Goal: Check status: Check status

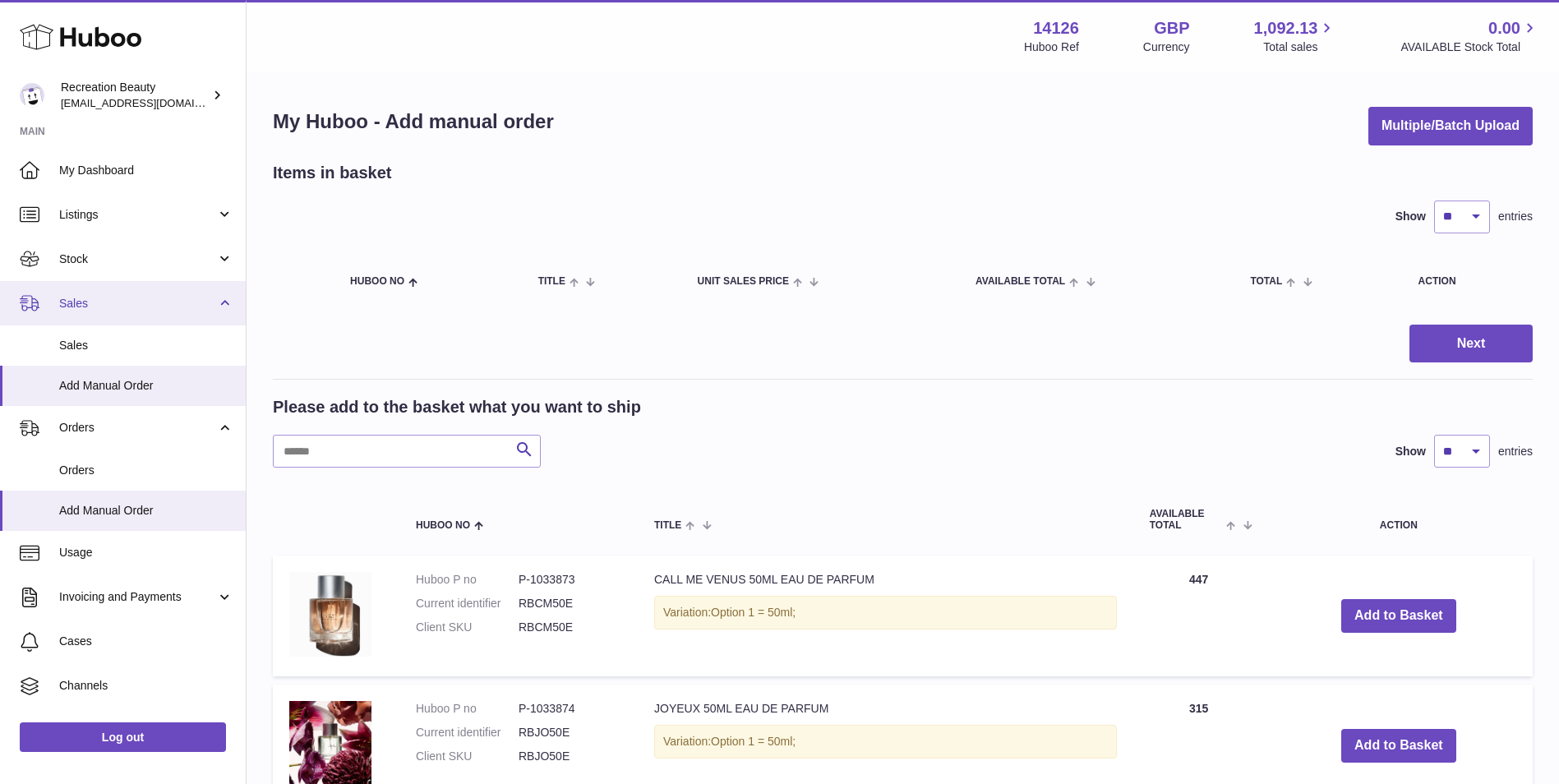
click at [137, 307] on span "Sales" at bounding box center [137, 303] width 157 height 16
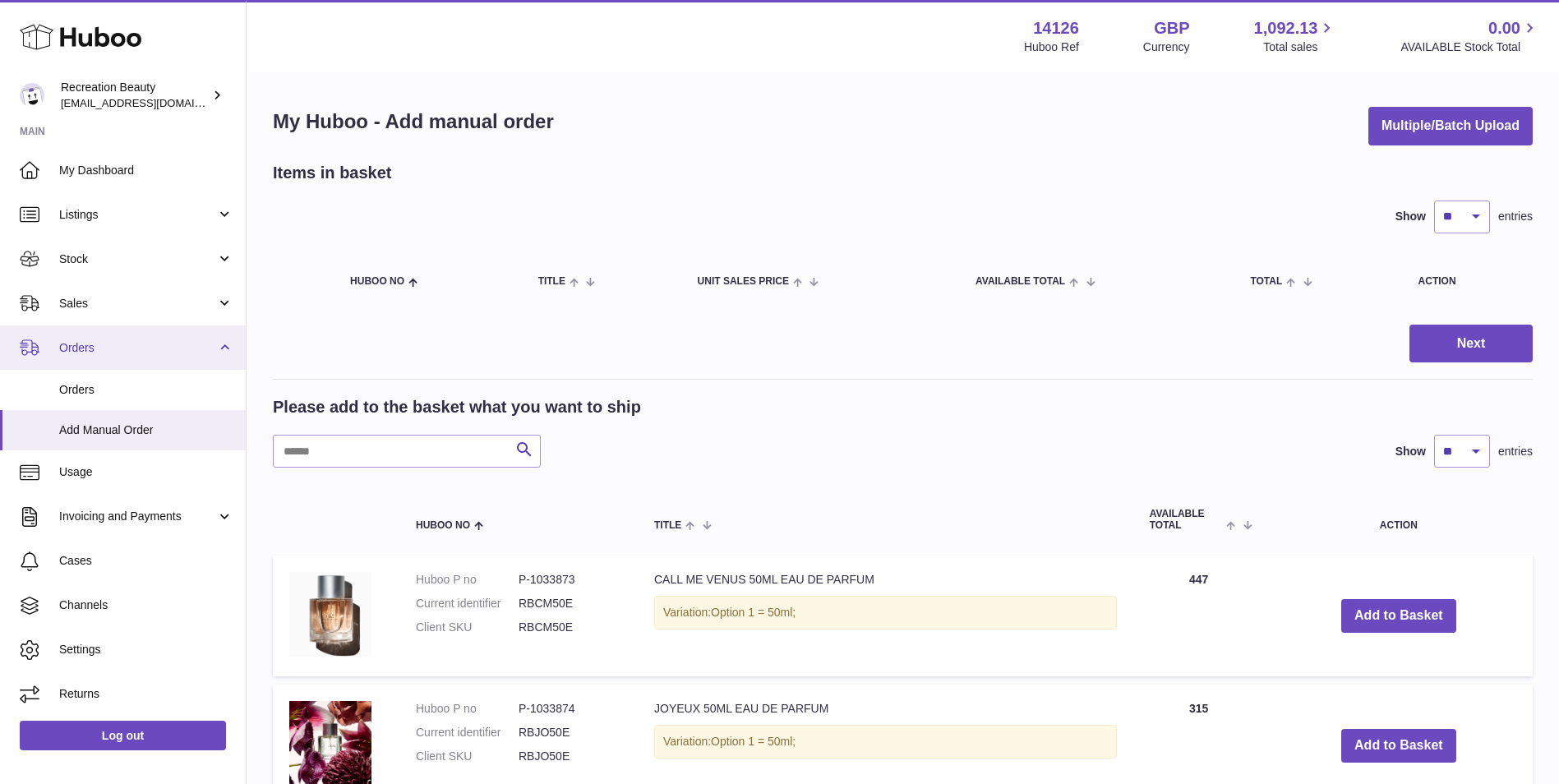
click at [114, 336] on link "Orders" at bounding box center [123, 347] width 245 height 44
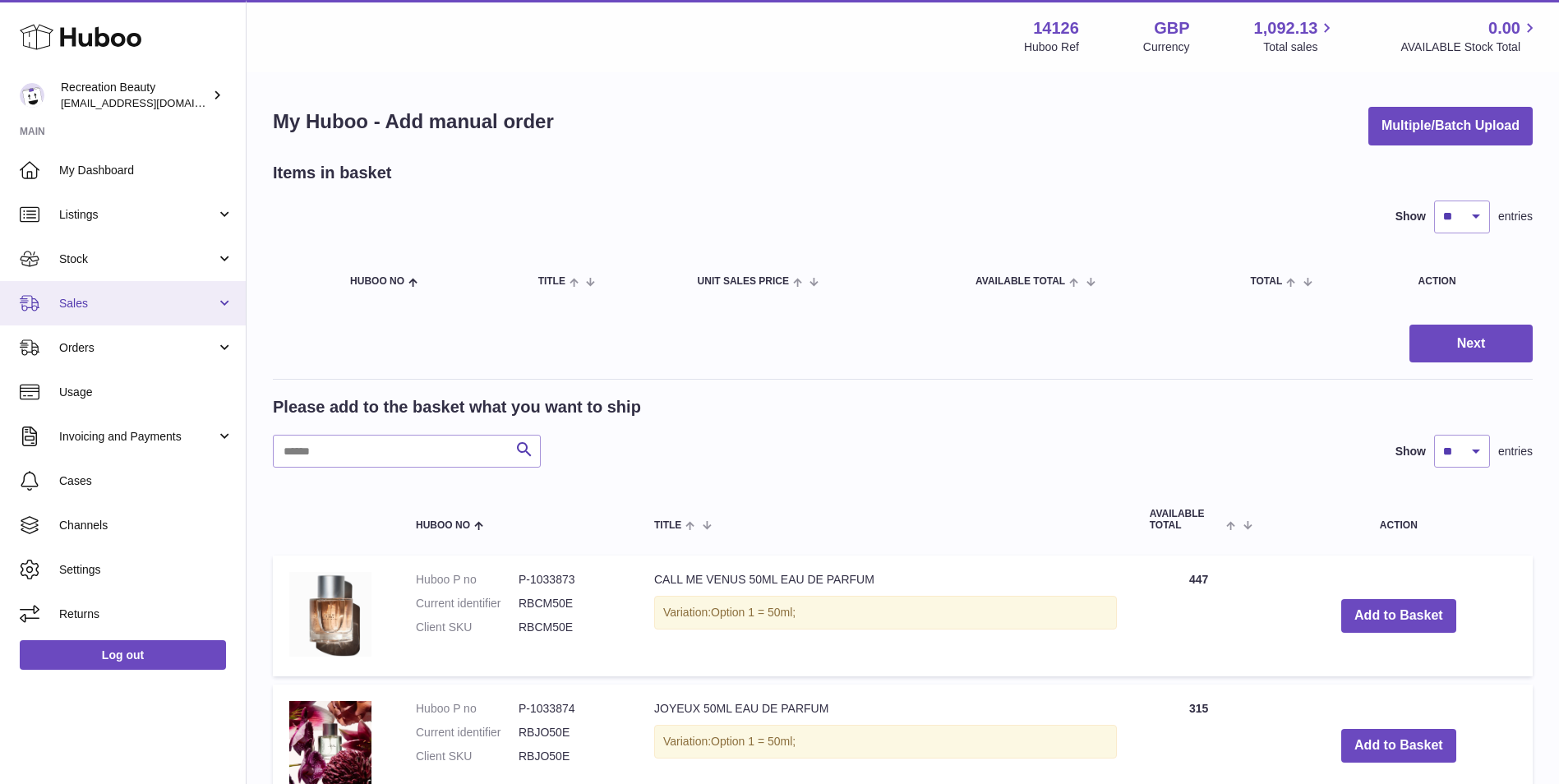
click at [114, 295] on span "Sales" at bounding box center [137, 303] width 157 height 16
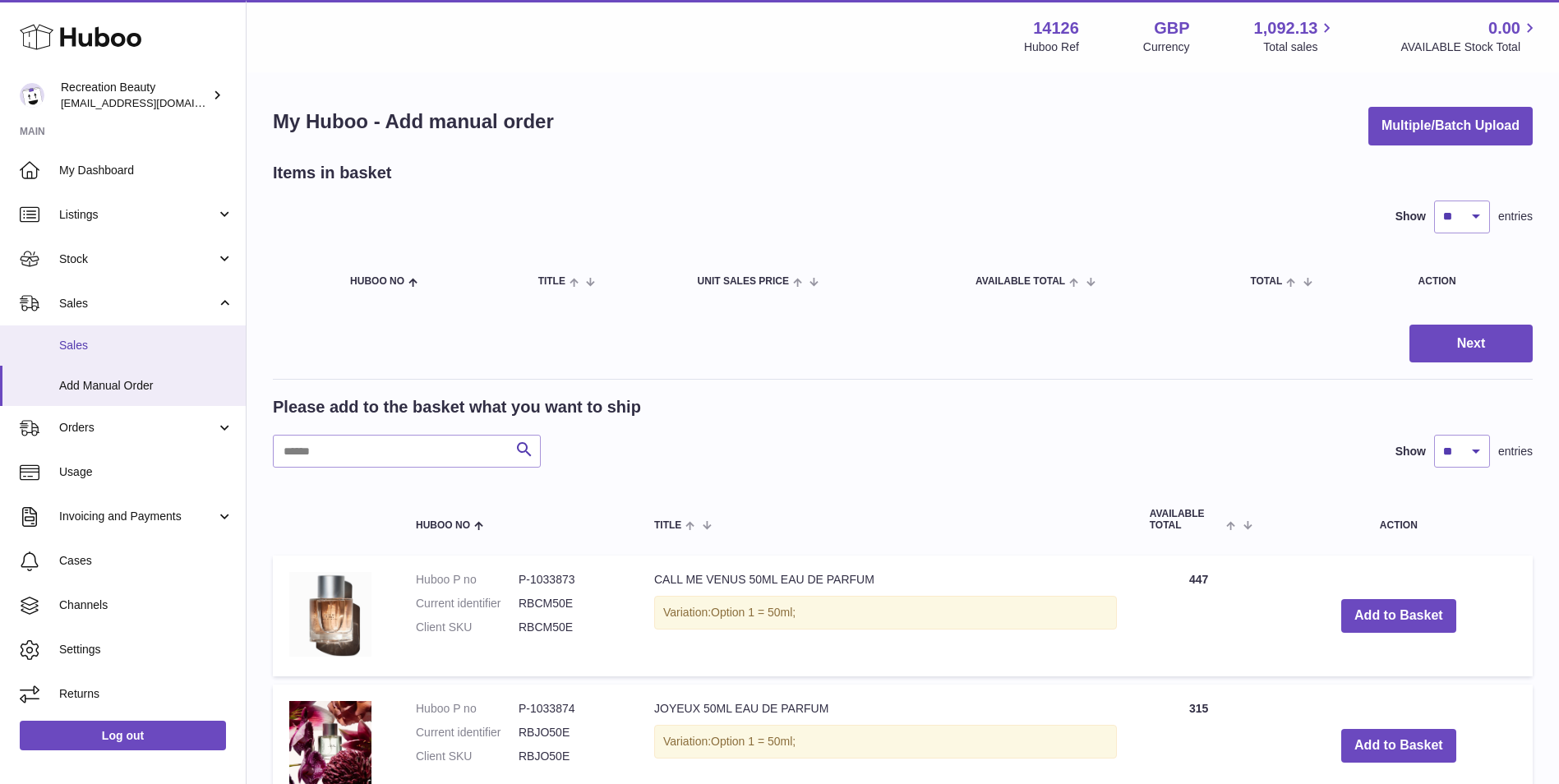
click at [113, 340] on span "Sales" at bounding box center [146, 345] width 175 height 16
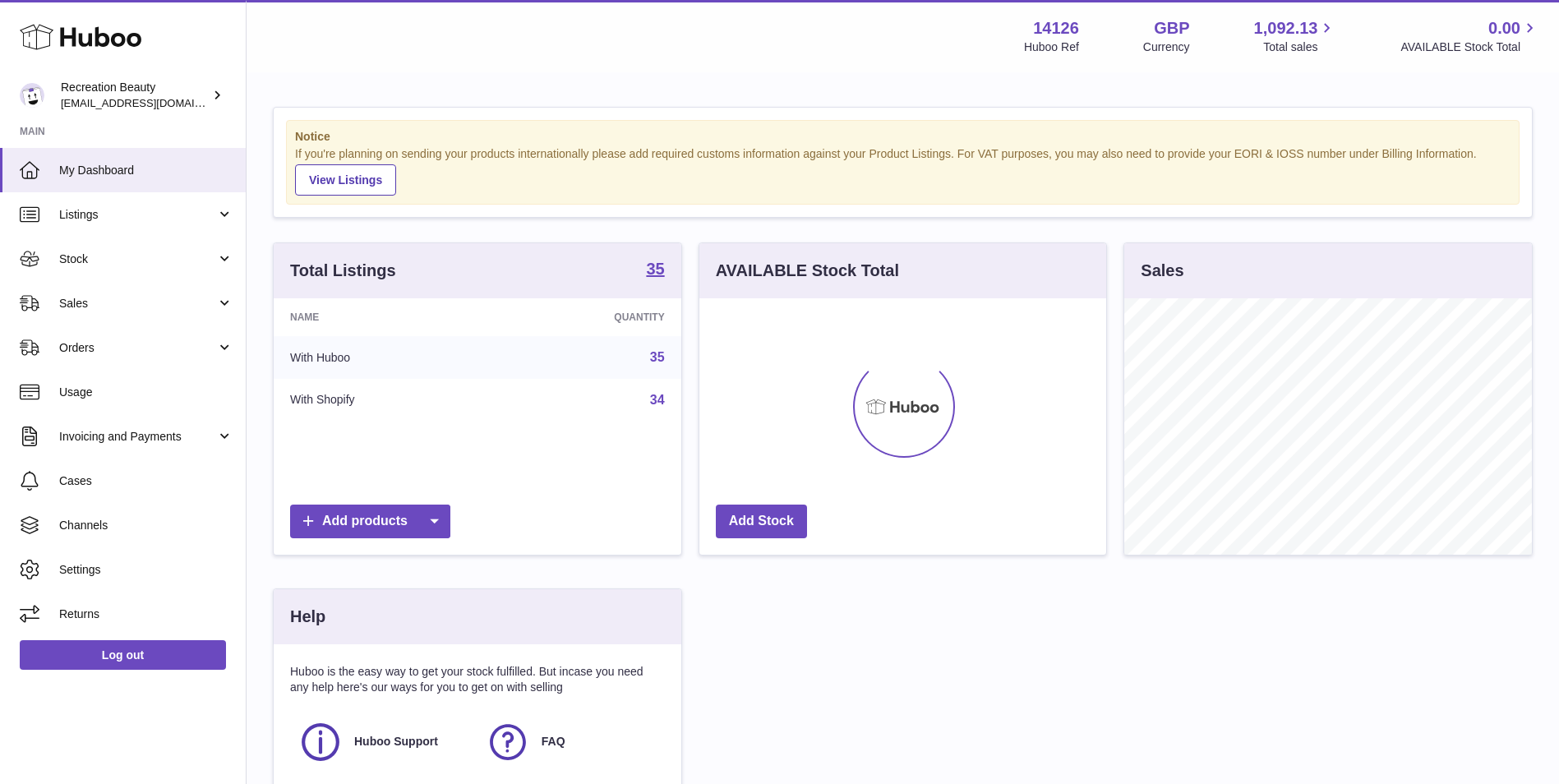
scroll to position [256, 406]
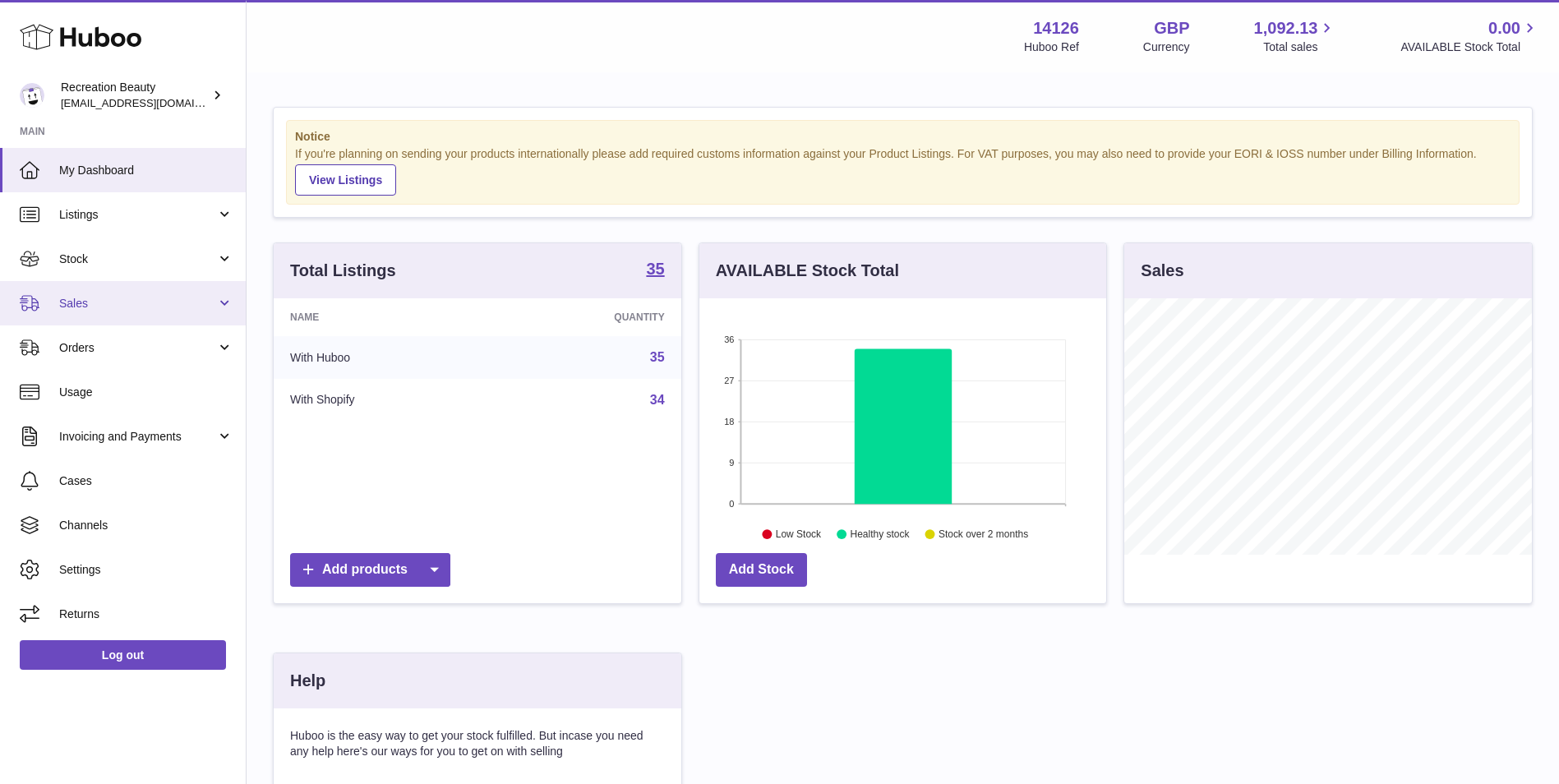
click at [154, 300] on span "Sales" at bounding box center [137, 303] width 157 height 16
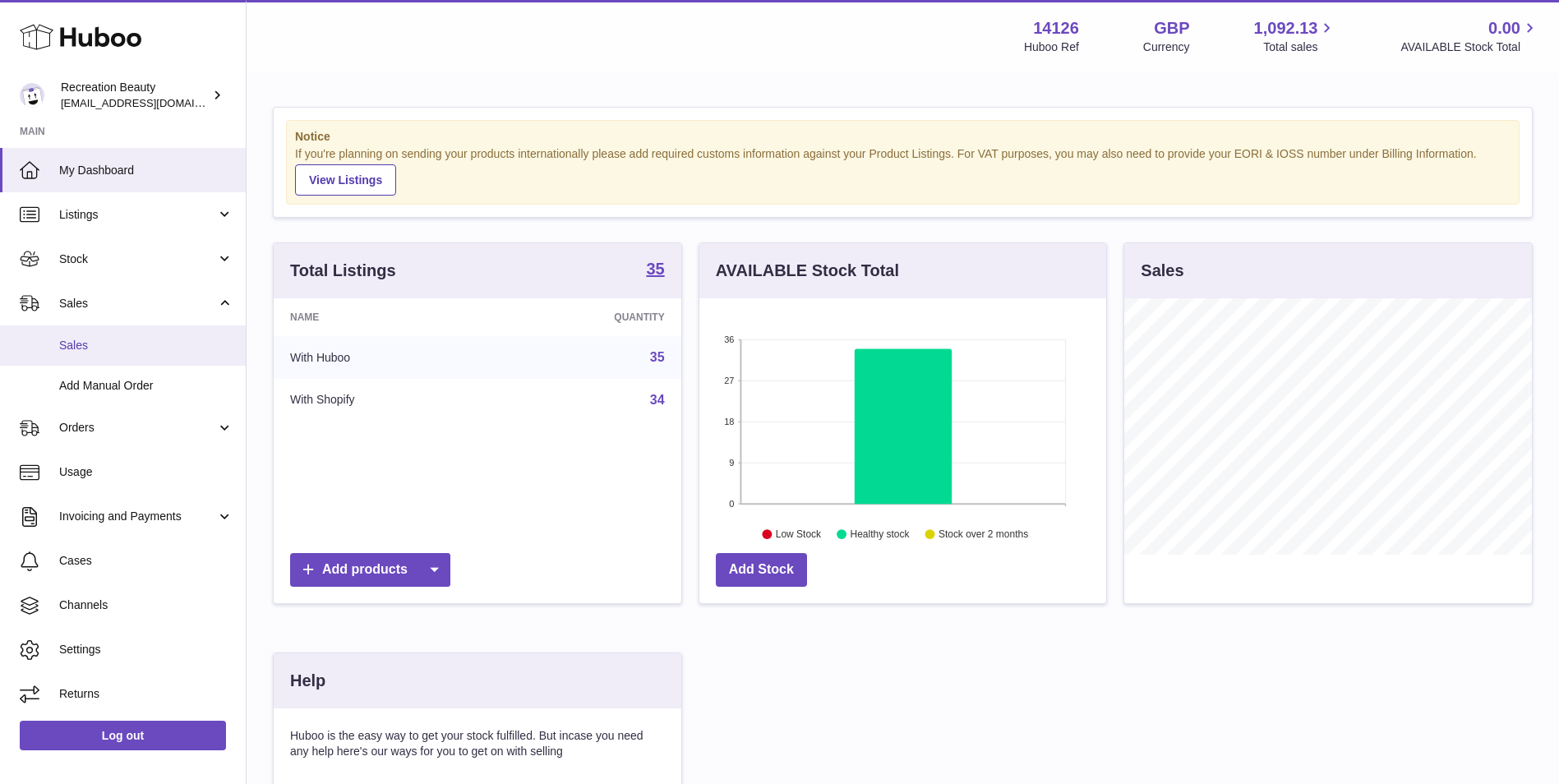
click at [137, 351] on span "Sales" at bounding box center [146, 345] width 175 height 16
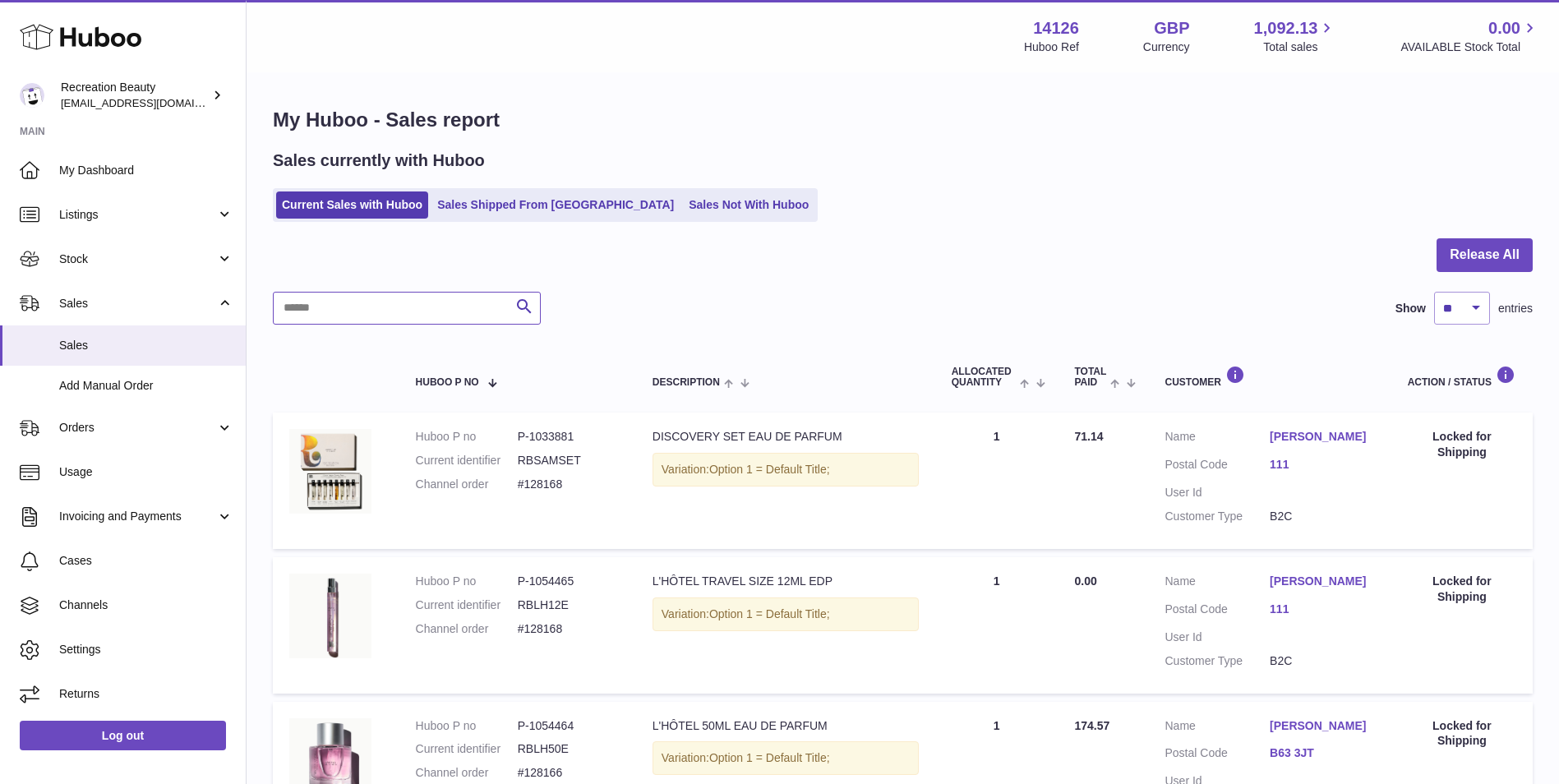
click at [397, 311] on input "text" at bounding box center [406, 307] width 268 height 32
paste input "******"
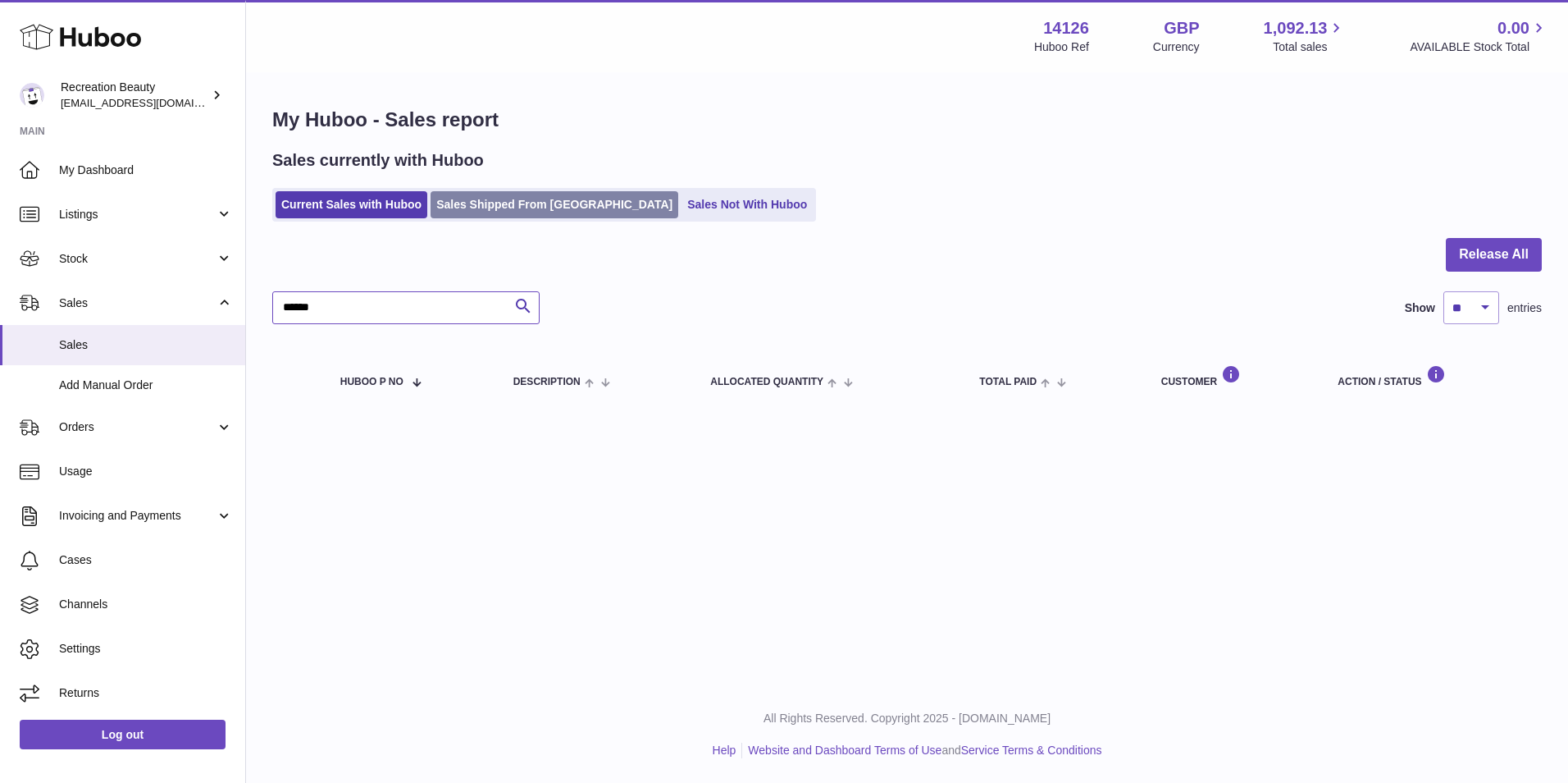
type input "******"
click at [483, 202] on link "Sales Shipped From Huboo" at bounding box center [554, 205] width 248 height 27
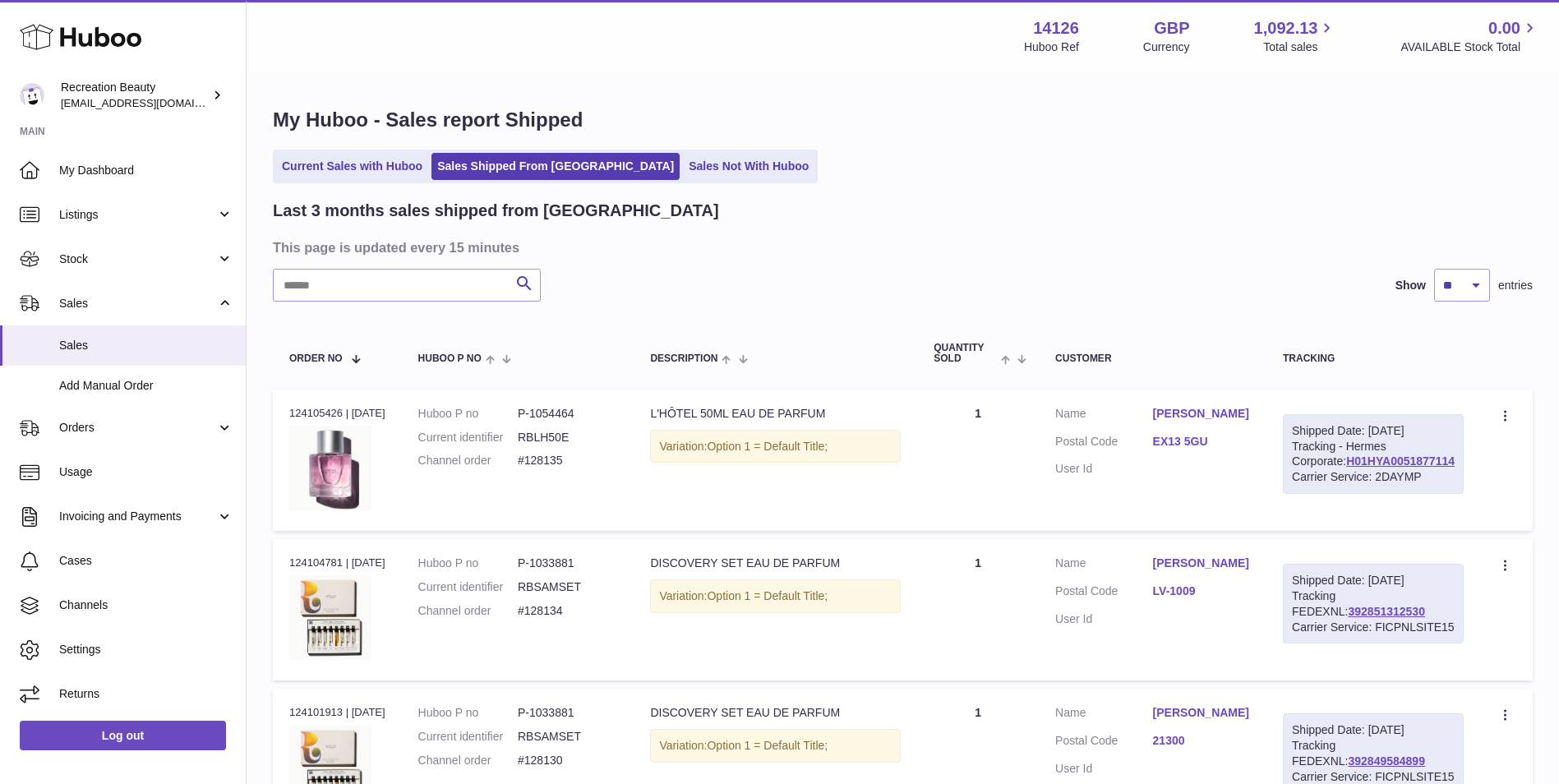
click at [810, 213] on div "Last 3 months sales shipped from Huboo" at bounding box center [903, 210] width 1261 height 23
click at [371, 287] on input "text" at bounding box center [406, 285] width 268 height 32
paste input "******"
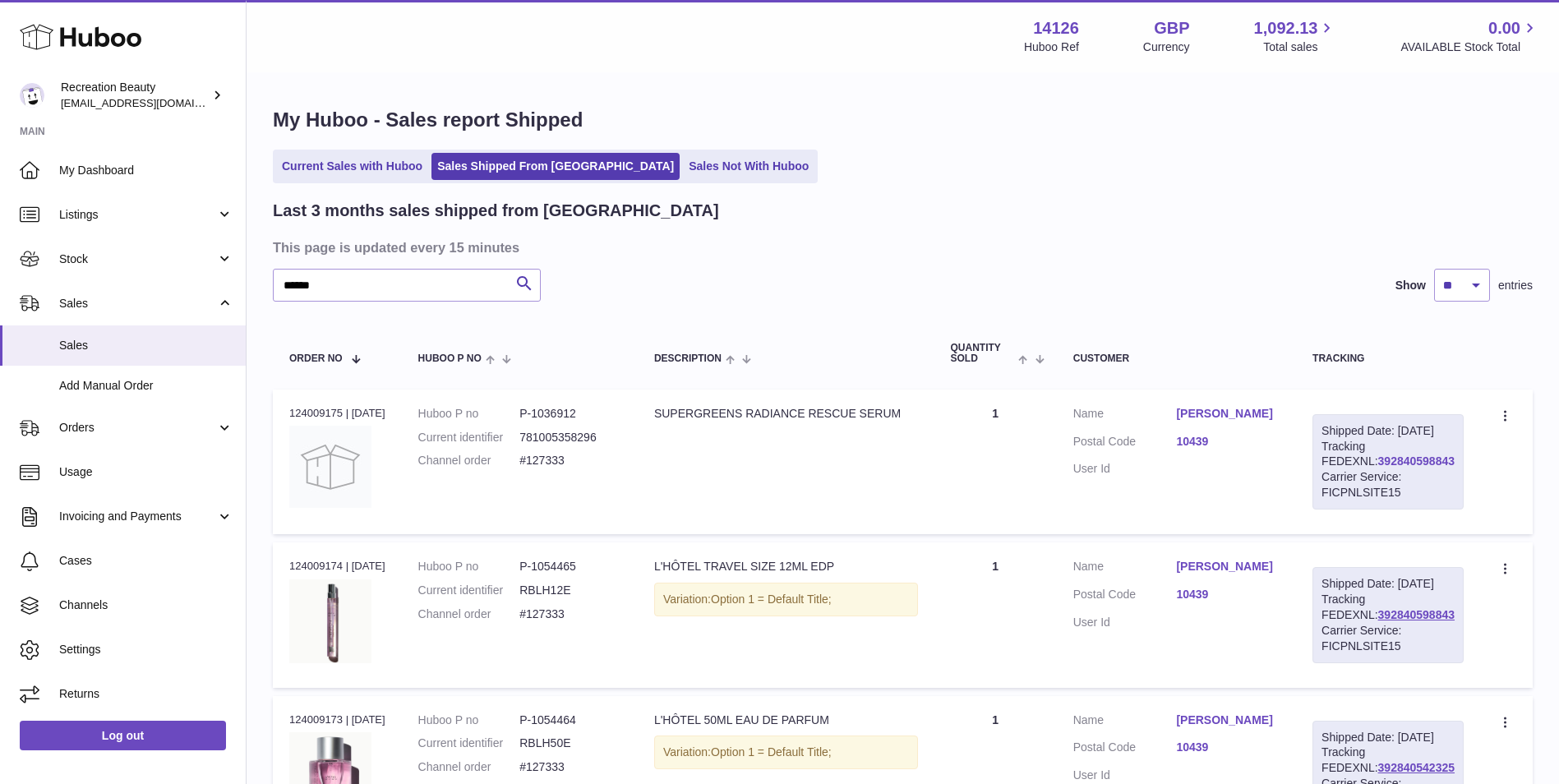
click at [1378, 467] on link "392840598843" at bounding box center [1417, 460] width 77 height 13
click at [815, 175] on div "Current Sales with Huboo Sales Shipped From Huboo Sales Not With Huboo" at bounding box center [903, 166] width 1261 height 33
drag, startPoint x: 371, startPoint y: 281, endPoint x: 144, endPoint y: 270, distance: 227.3
click at [144, 270] on div "Huboo Recreation Beauty customercare@recreationbeauty.com Main My Dashboard Lis…" at bounding box center [780, 489] width 1559 height 978
paste input "text"
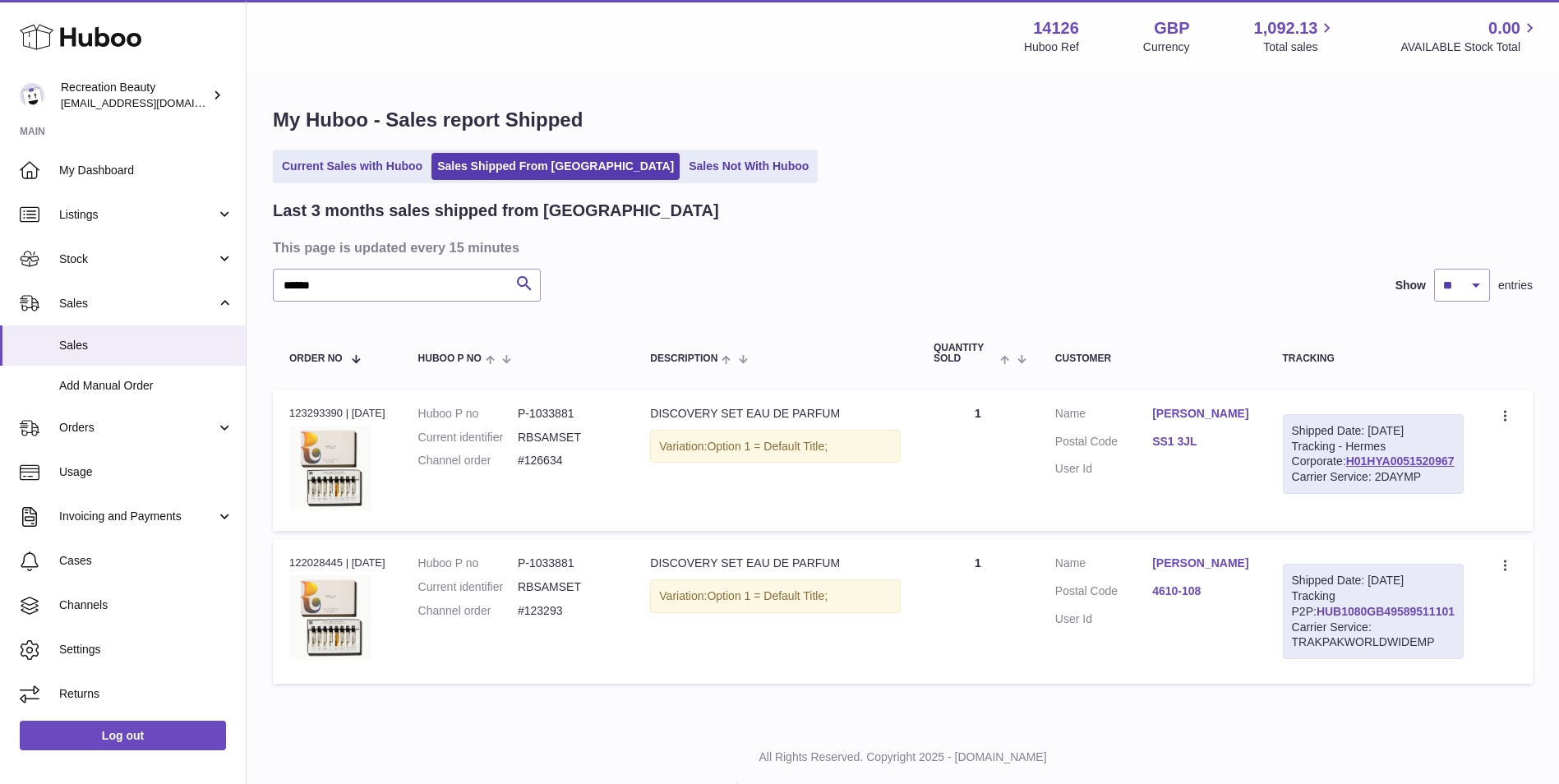
click at [1350, 618] on link "HUB1080GB49589511101" at bounding box center [1385, 610] width 138 height 13
drag, startPoint x: 336, startPoint y: 284, endPoint x: 96, endPoint y: 265, distance: 240.8
click at [96, 265] on div "Huboo Recreation Beauty customercare@recreationbeauty.com Main My Dashboard Lis…" at bounding box center [780, 410] width 1559 height 821
paste input "text"
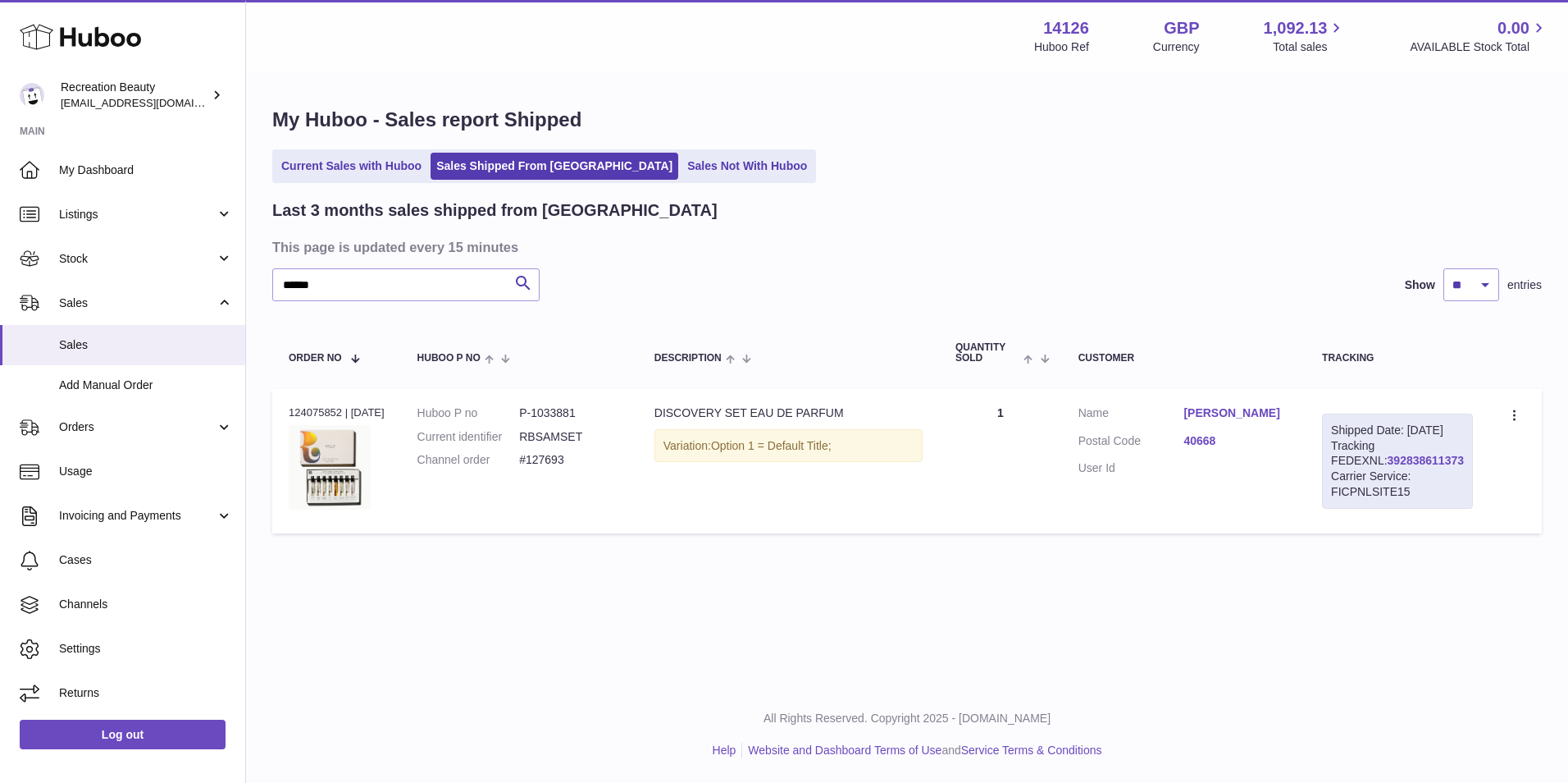
click at [1388, 466] on link "392838611373" at bounding box center [1426, 460] width 76 height 13
click at [341, 294] on input "******" at bounding box center [405, 284] width 267 height 32
drag, startPoint x: 328, startPoint y: 285, endPoint x: 255, endPoint y: 272, distance: 74.1
click at [255, 272] on div "My Huboo - Sales report Shipped Current Sales with Huboo Sales Shipped From Hub…" at bounding box center [907, 323] width 1322 height 501
paste input "text"
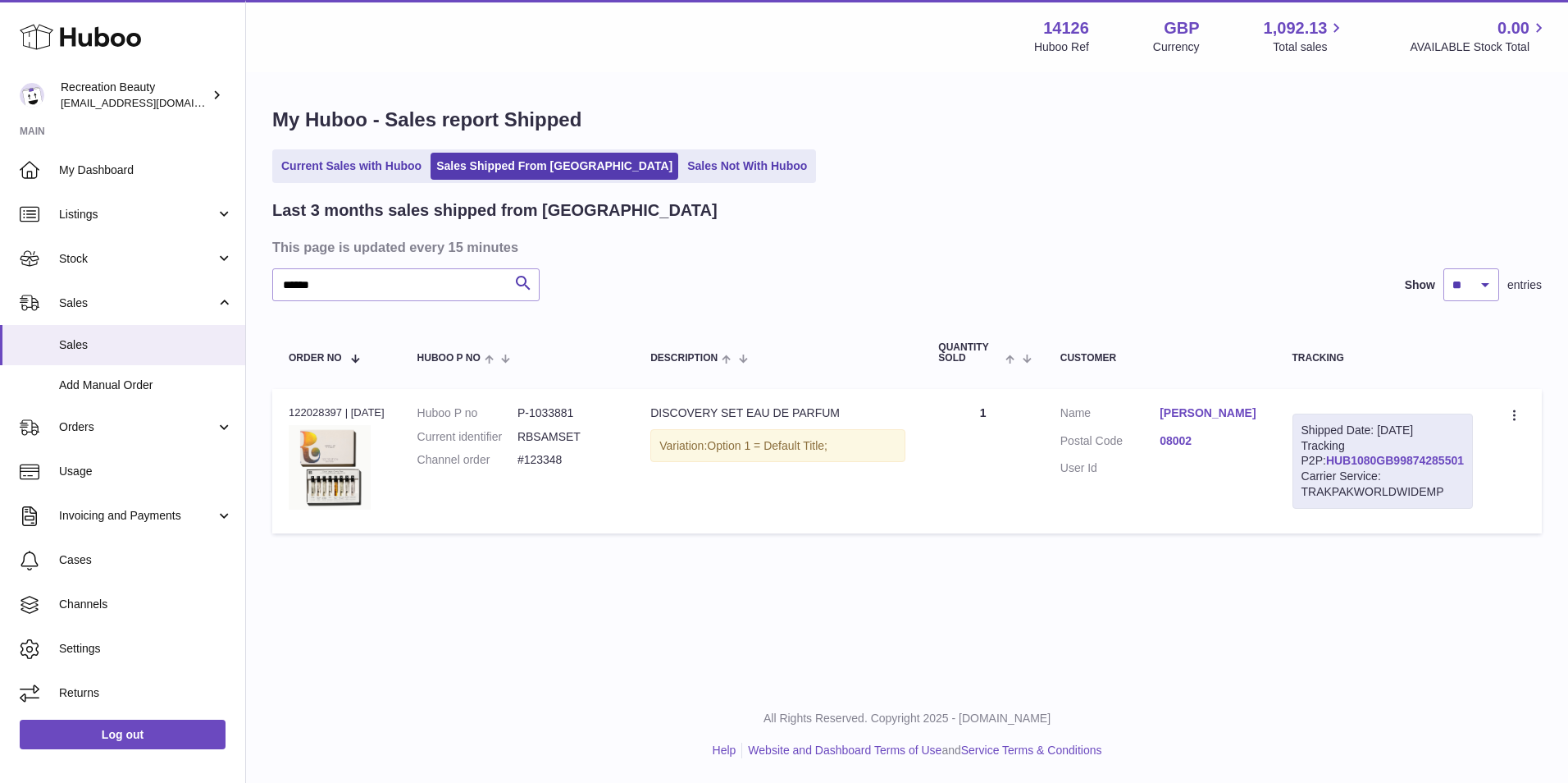
click at [1346, 466] on link "HUB1080GB99874285501" at bounding box center [1395, 460] width 138 height 13
click at [383, 296] on input "******" at bounding box center [405, 284] width 267 height 32
paste input "text"
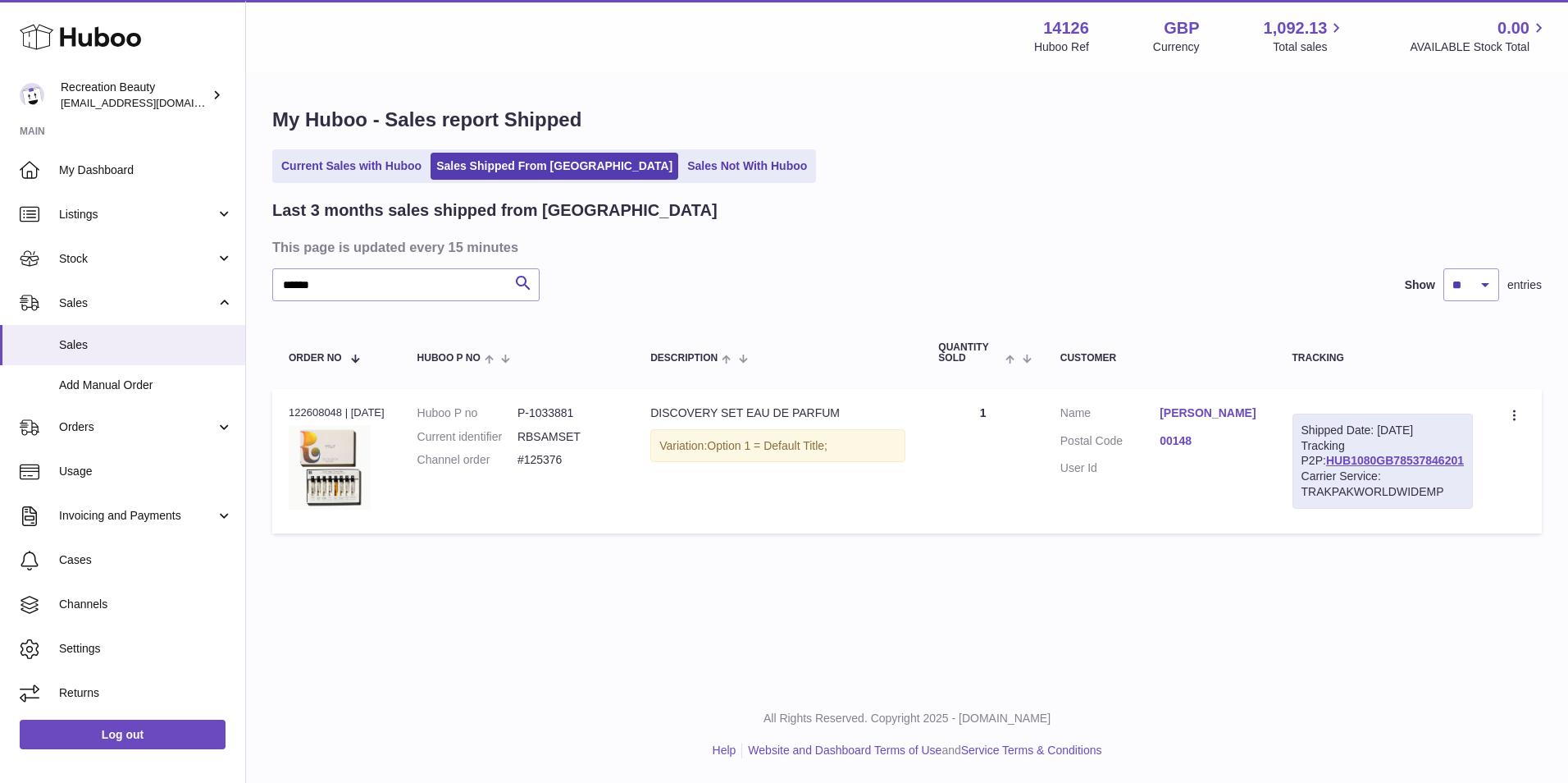
click at [1412, 485] on div "Carrier Service: TRAKPAKWORLDWIDEMP" at bounding box center [1383, 484] width 163 height 31
click at [1411, 466] on link "HUB1080GB78537846201" at bounding box center [1395, 460] width 138 height 13
drag, startPoint x: 359, startPoint y: 293, endPoint x: 188, endPoint y: 236, distance: 180.2
click at [188, 236] on div "Huboo Recreation Beauty customercare@recreationbeauty.com Main My Dashboard Lis…" at bounding box center [784, 391] width 1568 height 783
paste input "text"
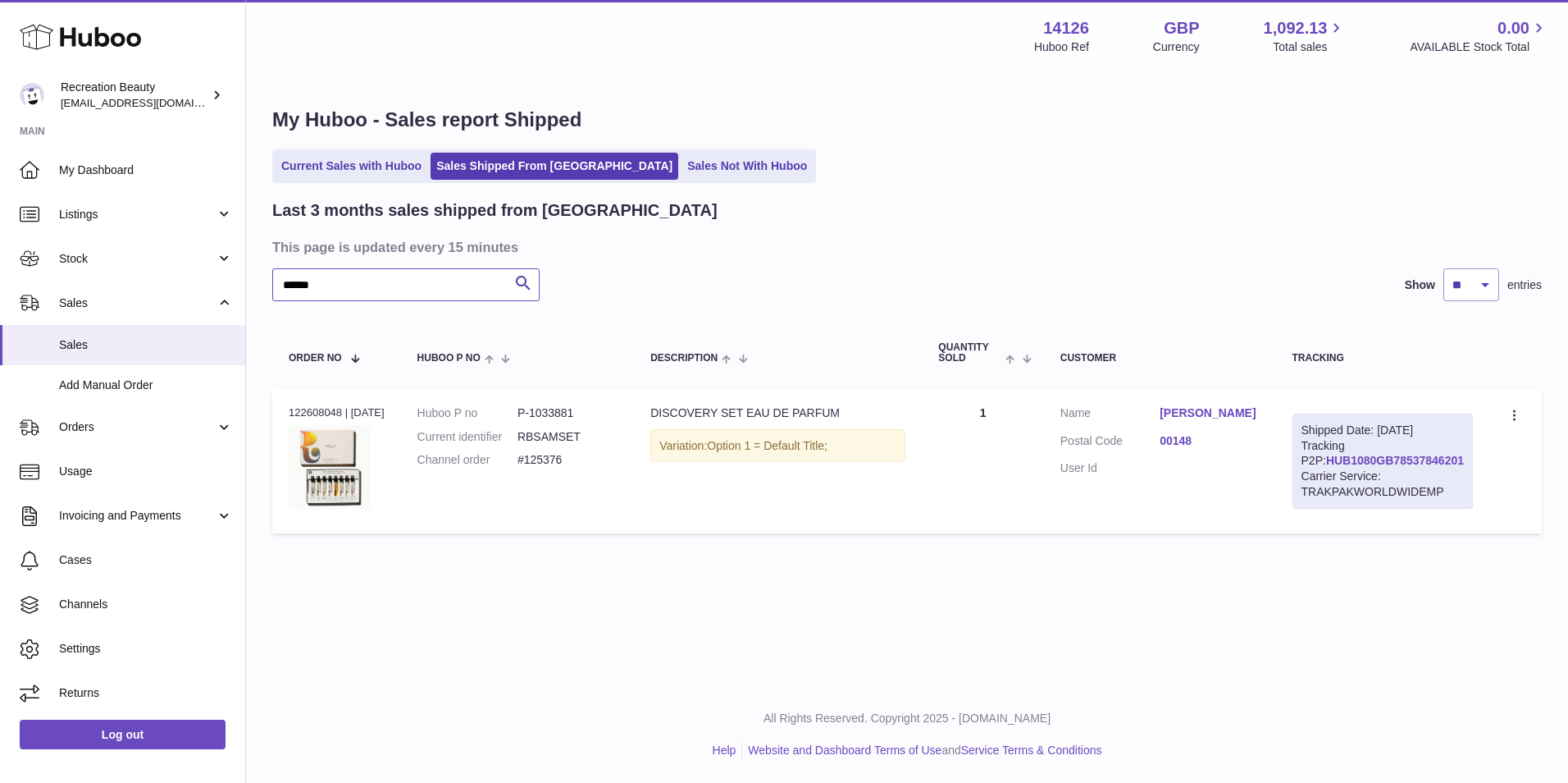
type input "******"
click at [1340, 466] on link "HUB1080GB78537846201" at bounding box center [1395, 460] width 138 height 13
drag, startPoint x: 364, startPoint y: 283, endPoint x: 213, endPoint y: 279, distance: 151.1
click at [213, 279] on div "Huboo Recreation Beauty customercare@recreationbeauty.com Main My Dashboard Lis…" at bounding box center [784, 391] width 1568 height 783
click at [81, 421] on span "Orders" at bounding box center [137, 427] width 157 height 16
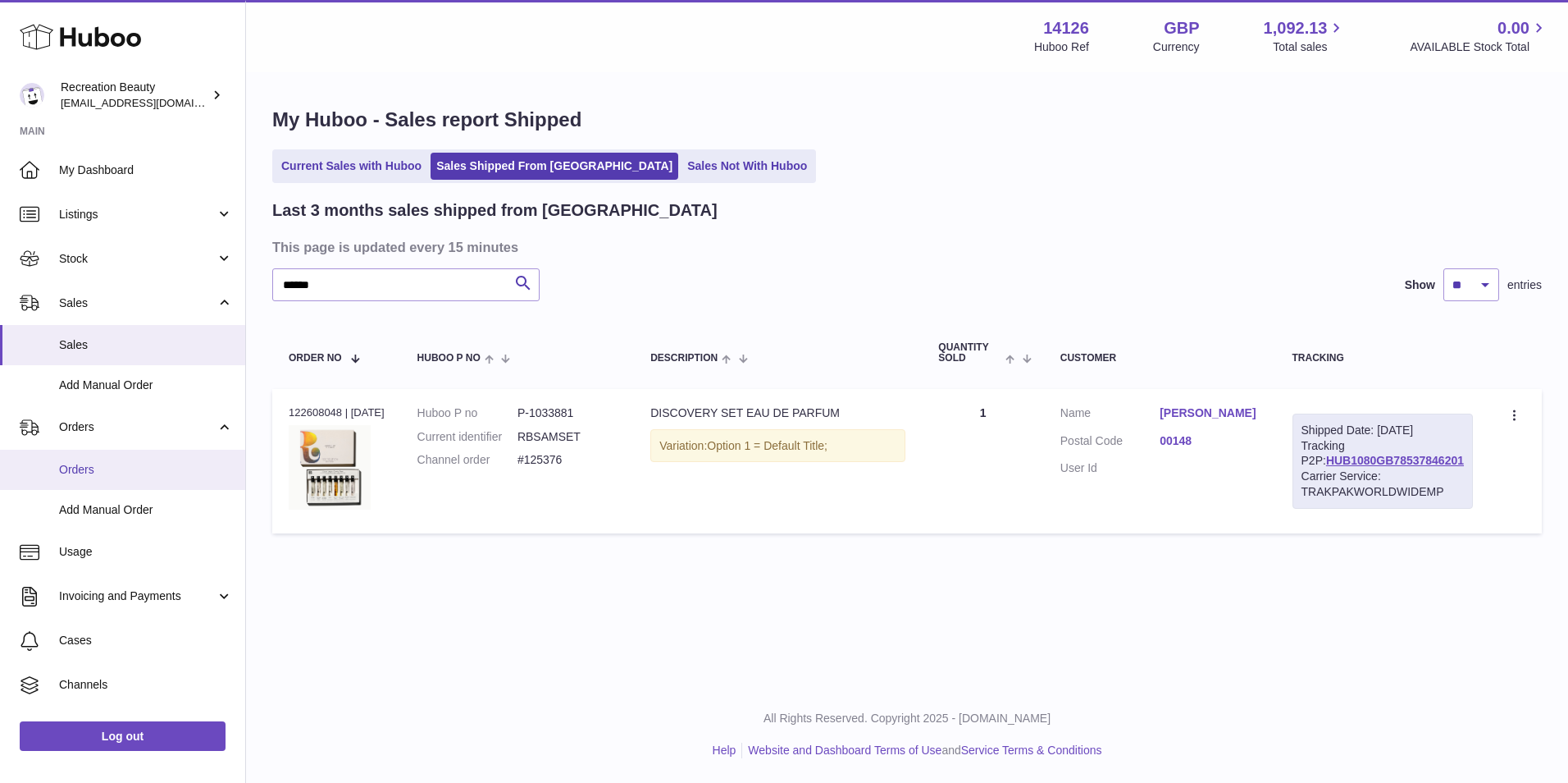
click at [84, 469] on span "Orders" at bounding box center [146, 469] width 174 height 16
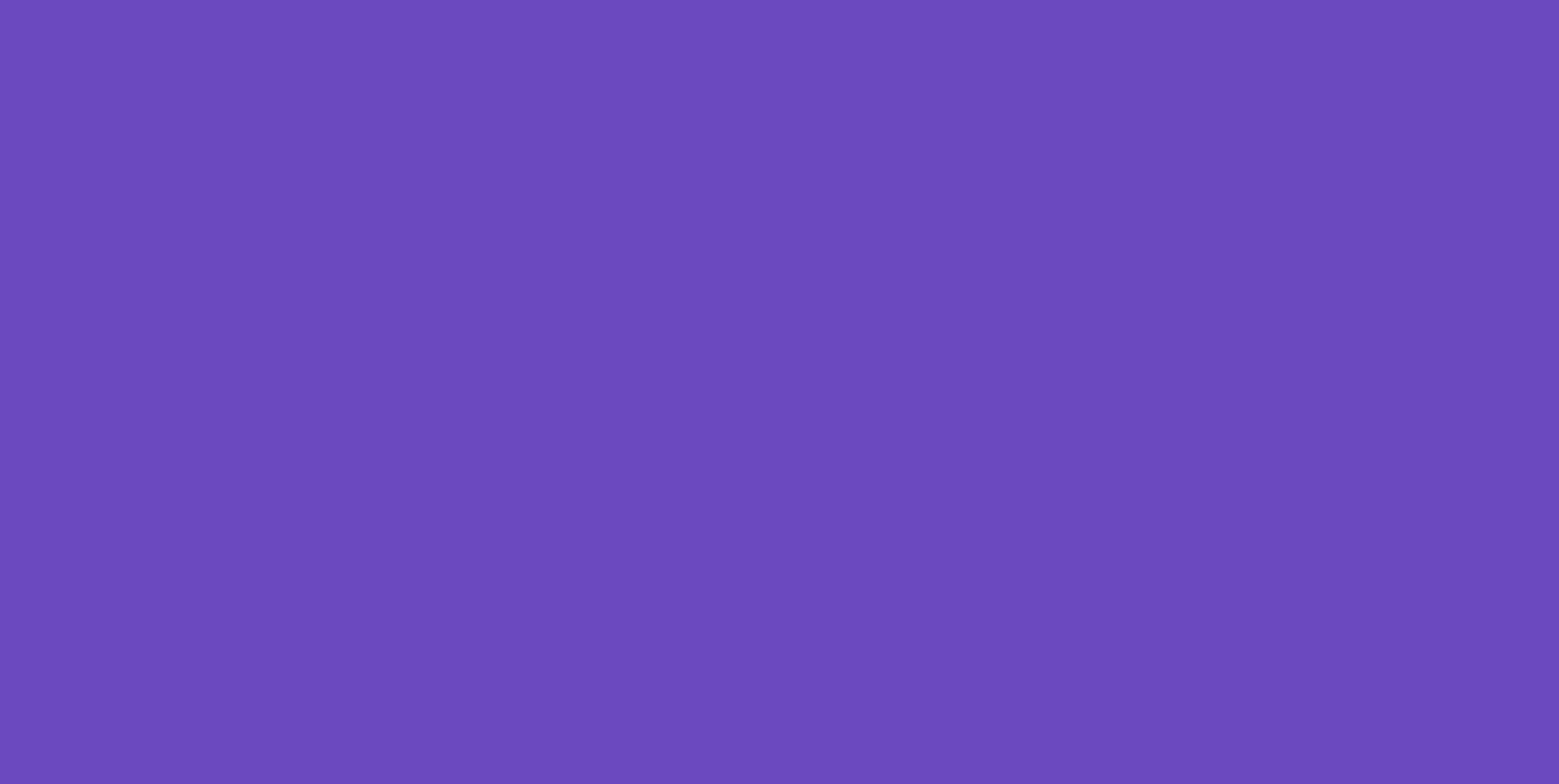
drag, startPoint x: 1385, startPoint y: 170, endPoint x: 1357, endPoint y: 201, distance: 41.8
click at [1357, 201] on div at bounding box center [780, 392] width 1559 height 784
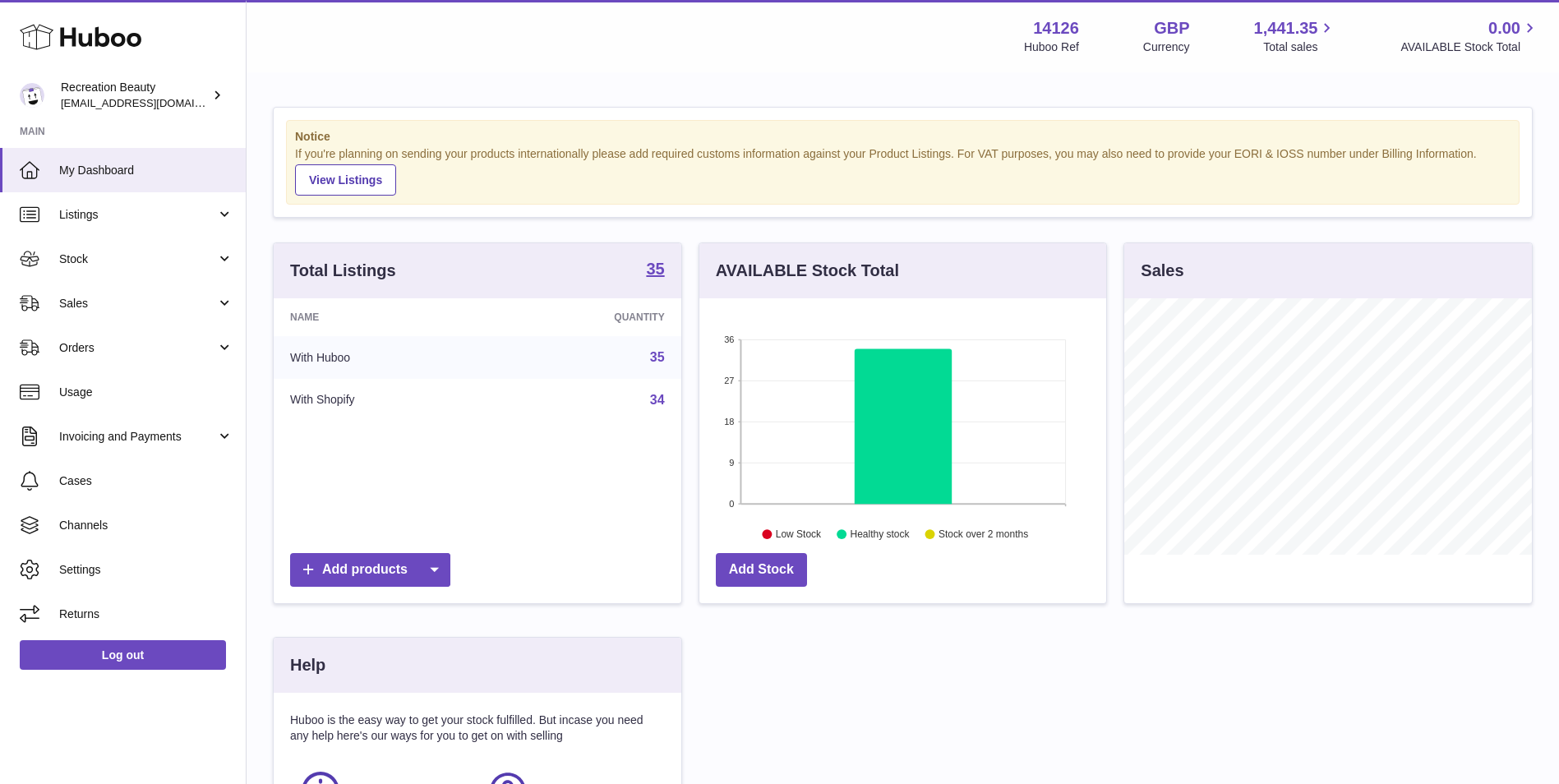
scroll to position [256, 406]
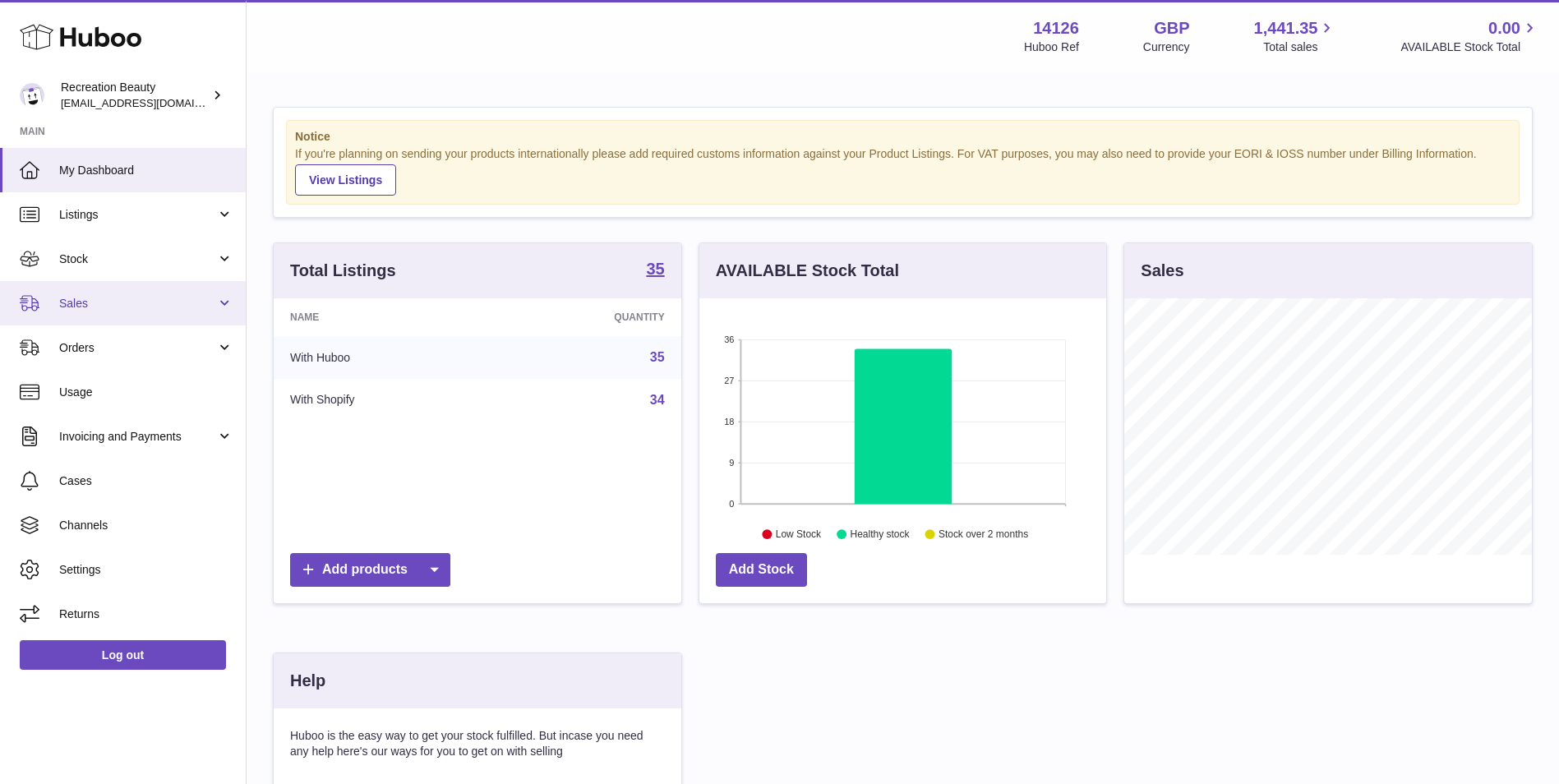
click at [158, 287] on link "Sales" at bounding box center [123, 302] width 245 height 44
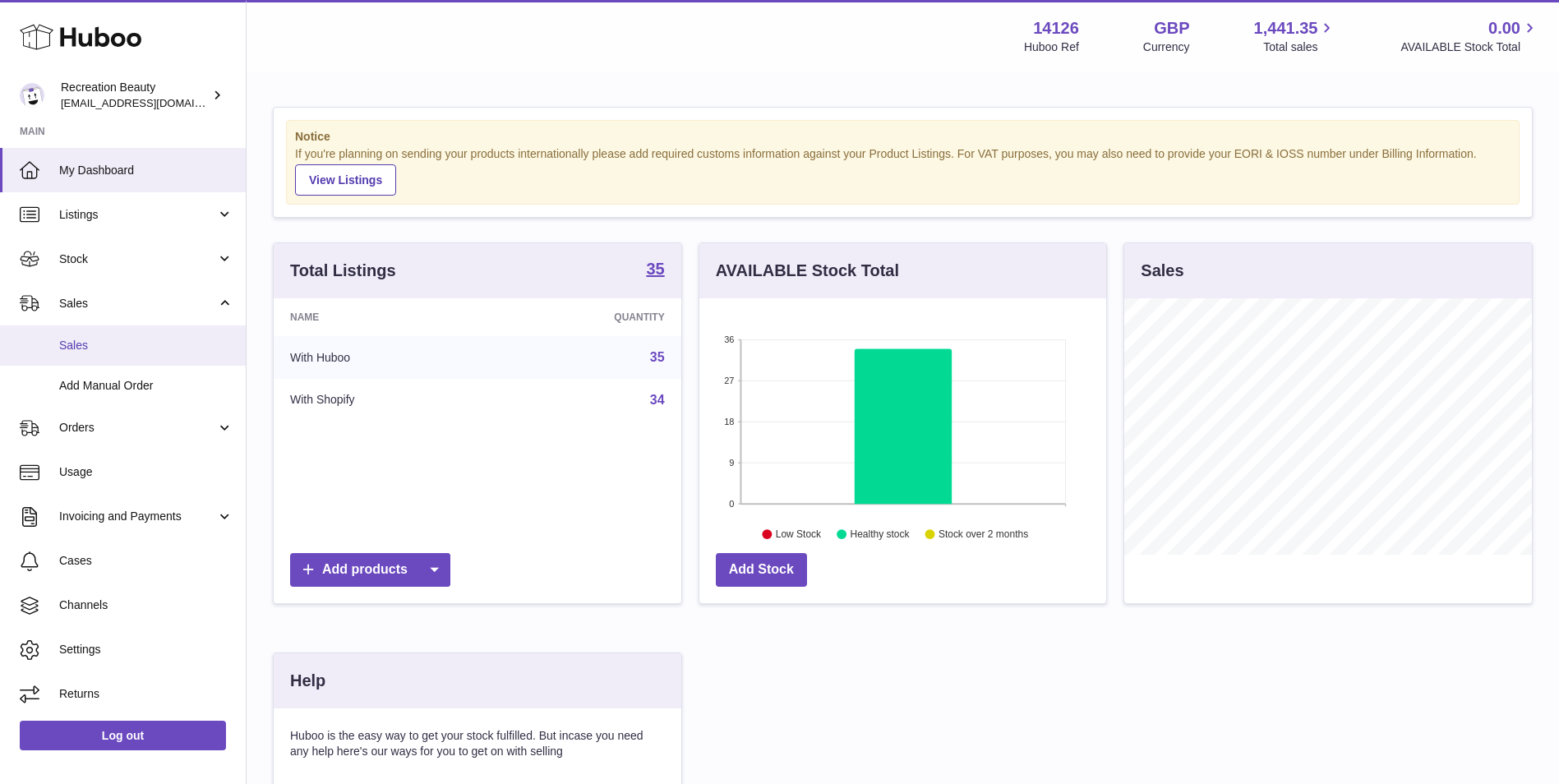
click at [126, 341] on span "Sales" at bounding box center [146, 345] width 175 height 16
